Goal: Transaction & Acquisition: Download file/media

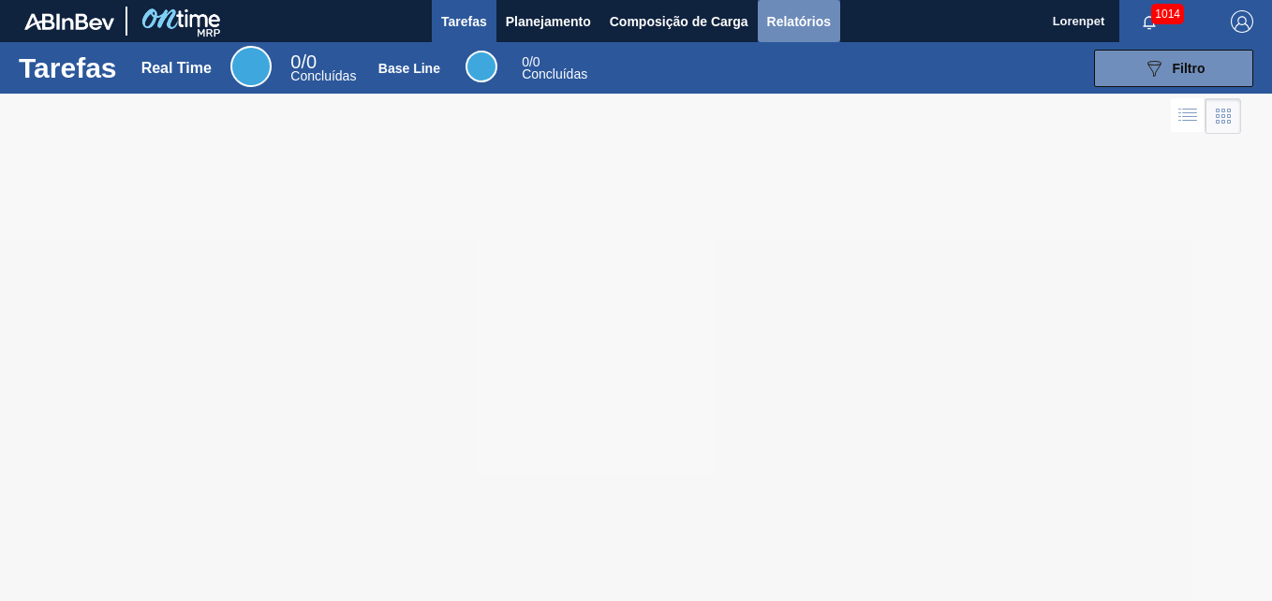
click at [776, 6] on button "Relatórios" at bounding box center [799, 21] width 82 height 42
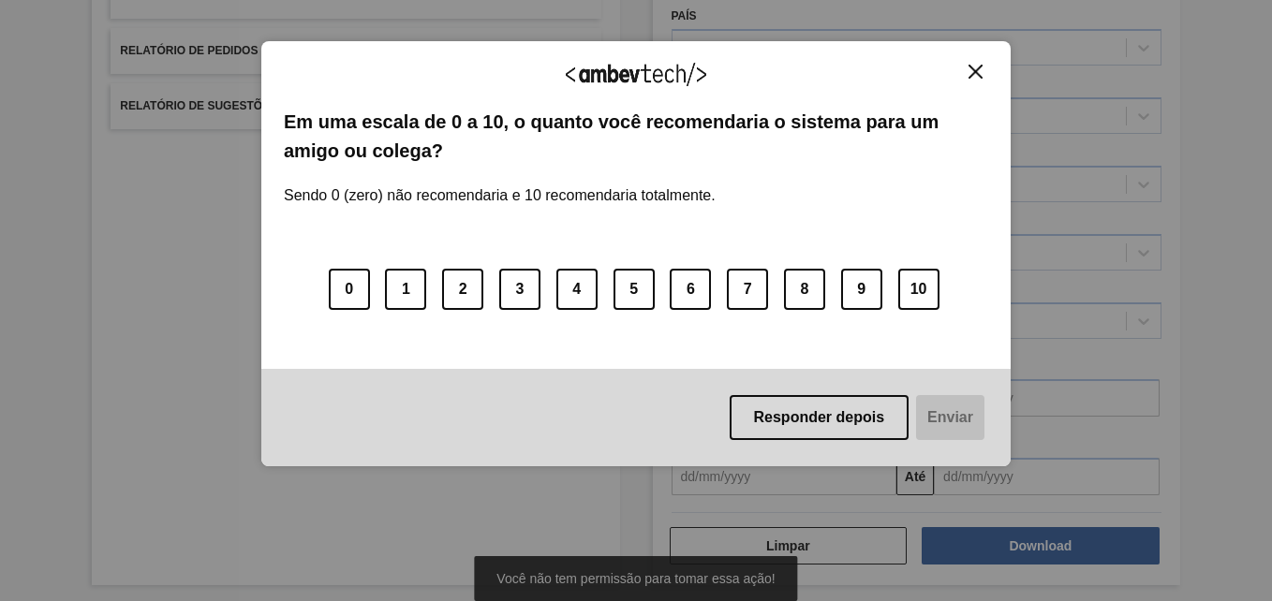
scroll to position [266, 0]
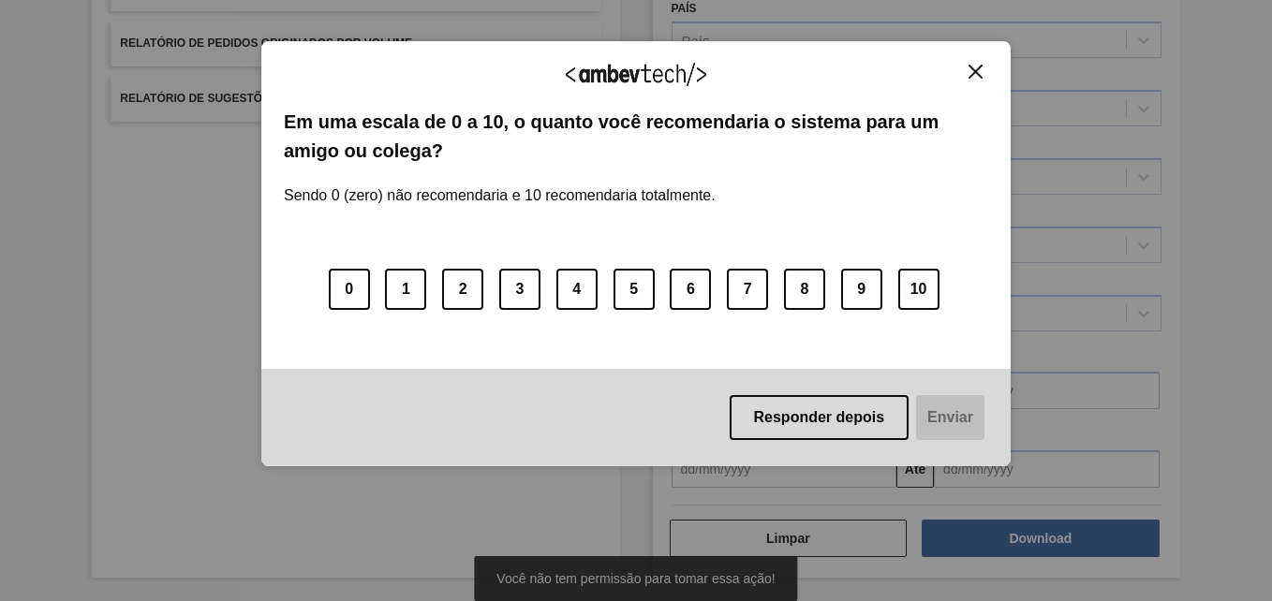
click at [980, 77] on img "Close" at bounding box center [975, 72] width 14 height 14
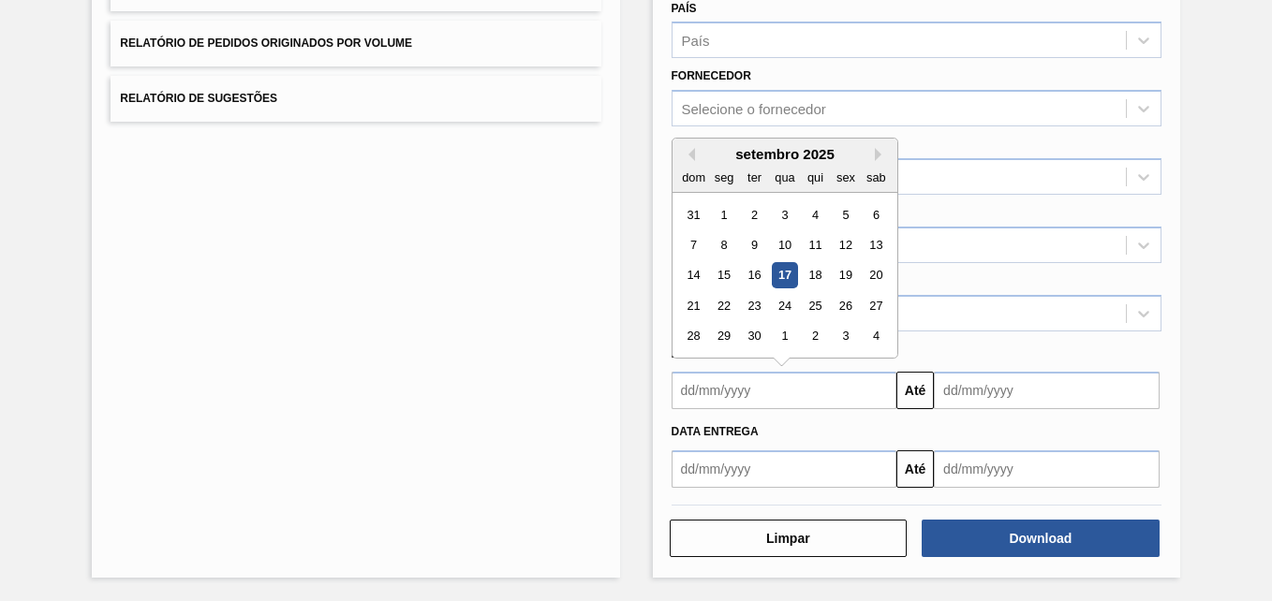
click at [795, 395] on input "text" at bounding box center [784, 390] width 226 height 37
click at [717, 213] on div "1" at bounding box center [723, 214] width 25 height 25
type input "[DATE]"
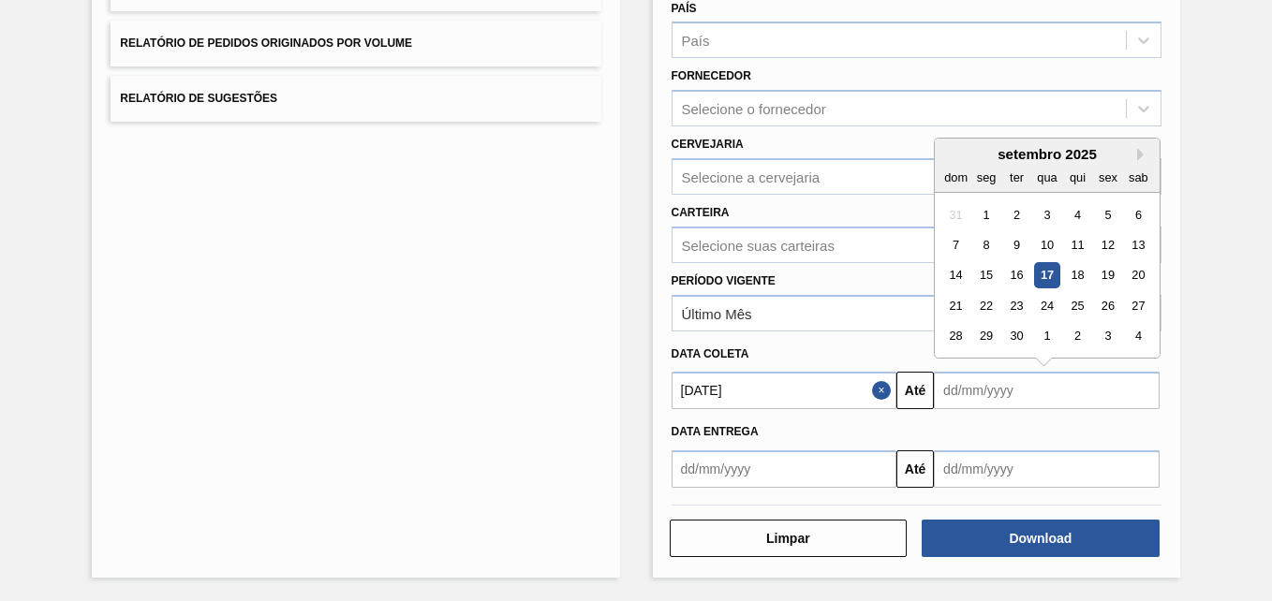
click at [970, 396] on input "text" at bounding box center [1047, 390] width 226 height 37
click at [1104, 334] on div "3" at bounding box center [1107, 336] width 25 height 25
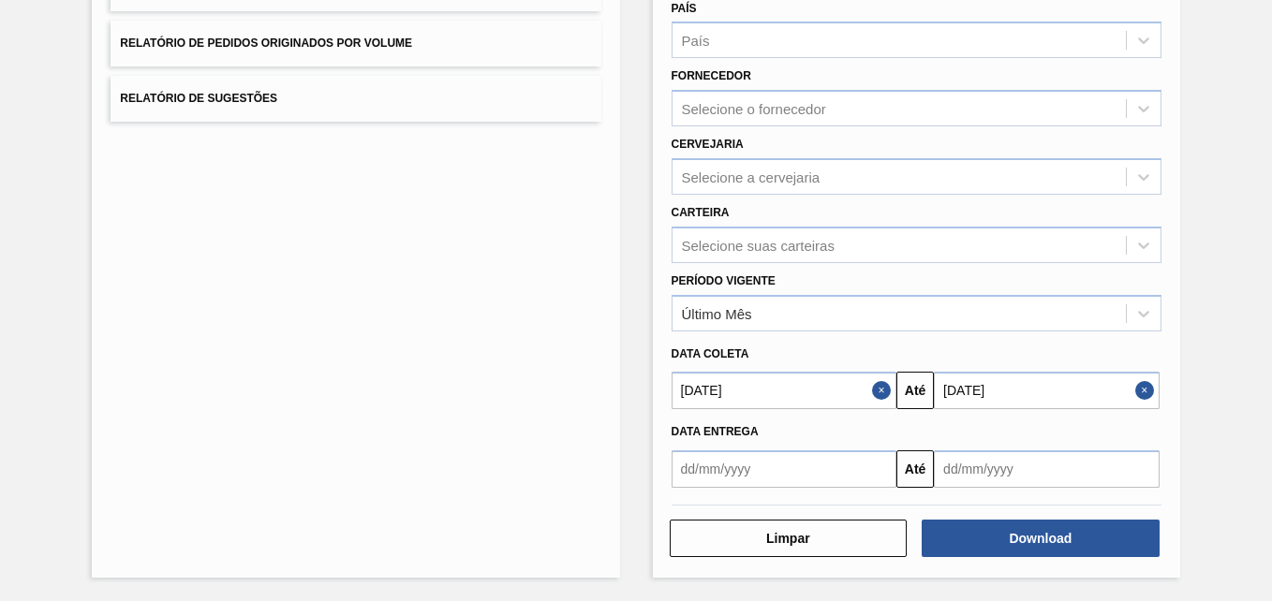
click at [1037, 389] on input "[DATE]" at bounding box center [1047, 390] width 226 height 37
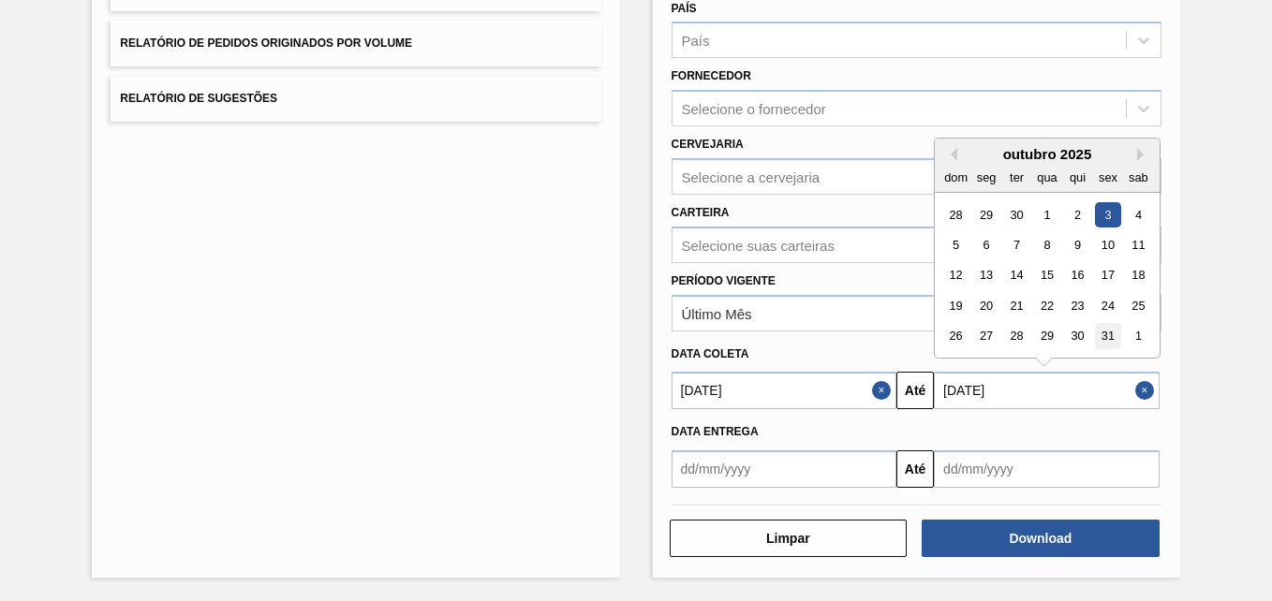
click at [1102, 337] on div "31" at bounding box center [1107, 336] width 25 height 25
type input "[DATE]"
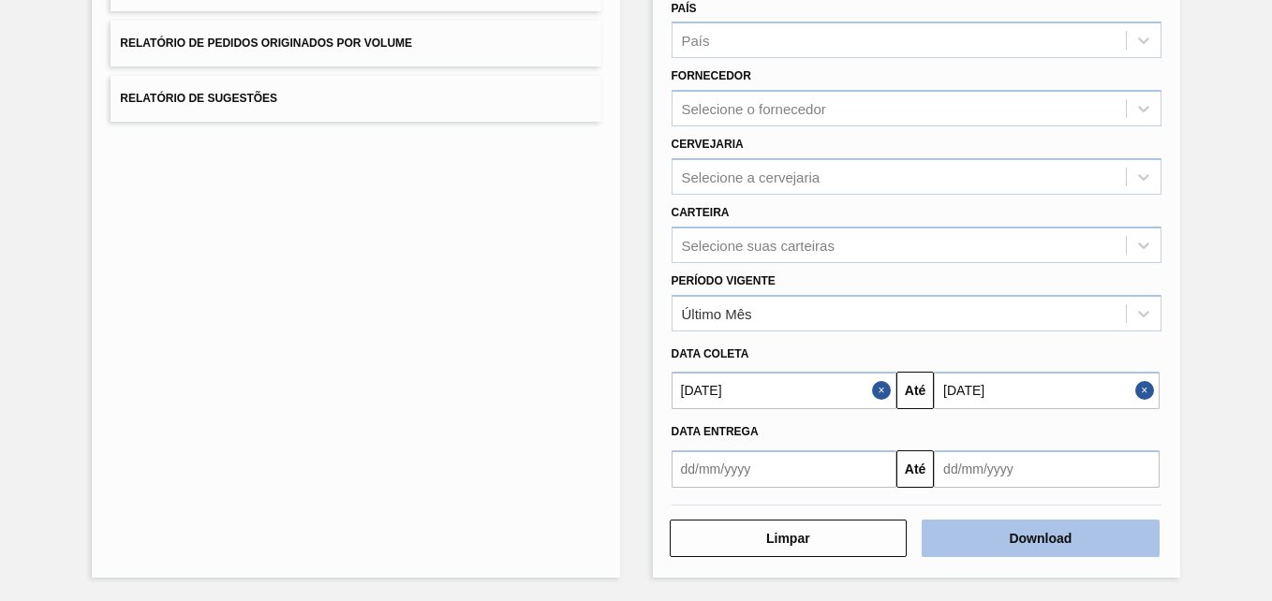
click at [1042, 543] on button "Download" at bounding box center [1040, 538] width 238 height 37
